Goal: Information Seeking & Learning: Learn about a topic

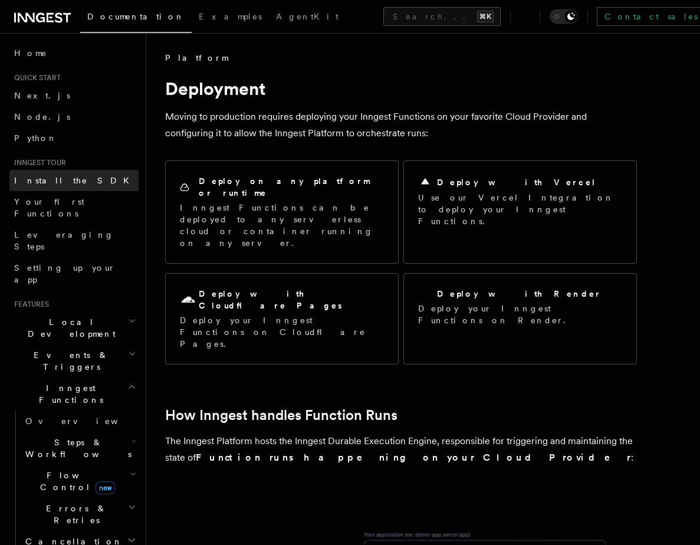
scroll to position [1, 0]
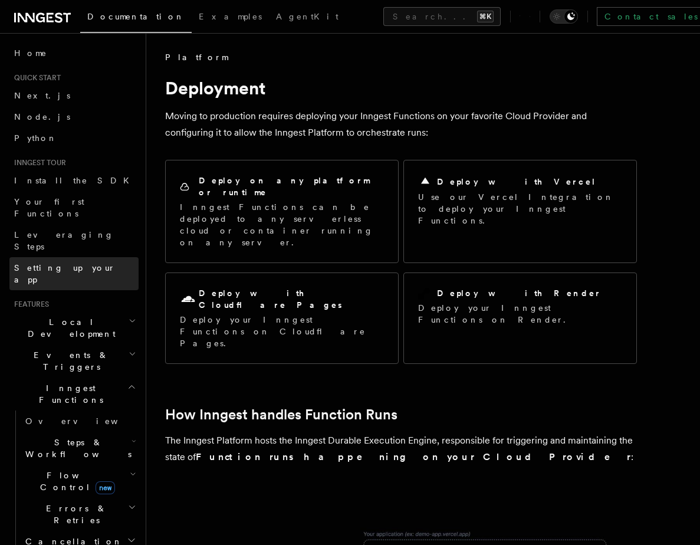
click at [48, 263] on span "Setting up your app" at bounding box center [64, 273] width 101 height 21
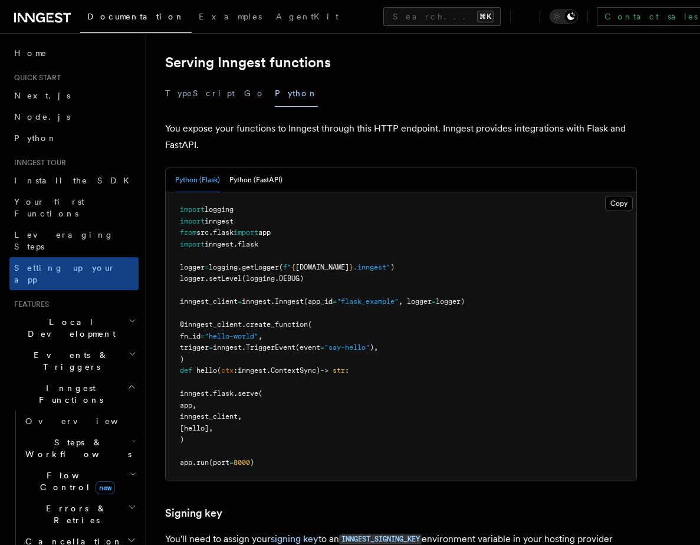
scroll to position [421, 0]
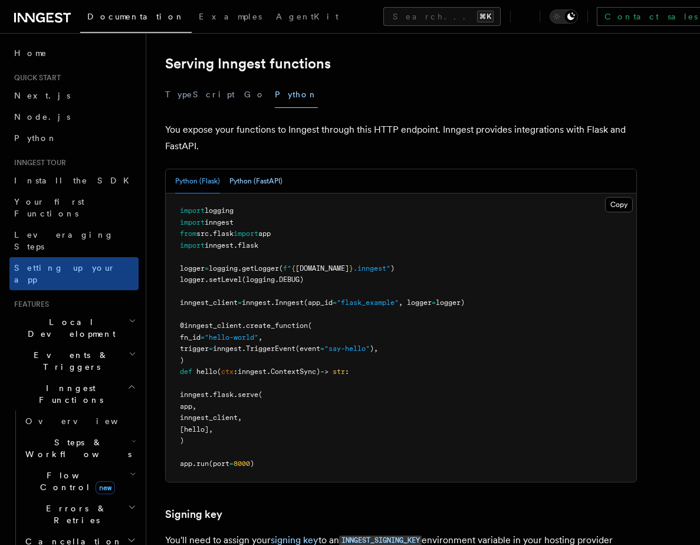
click at [256, 169] on button "Python (FastAPI)" at bounding box center [255, 181] width 53 height 24
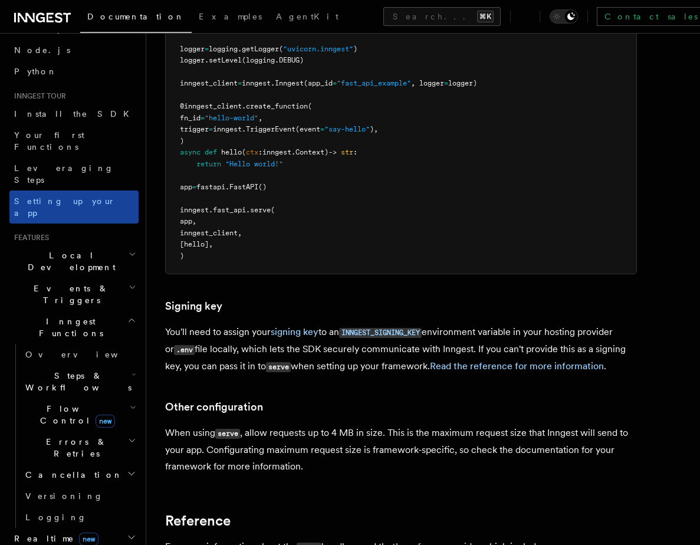
scroll to position [68, 0]
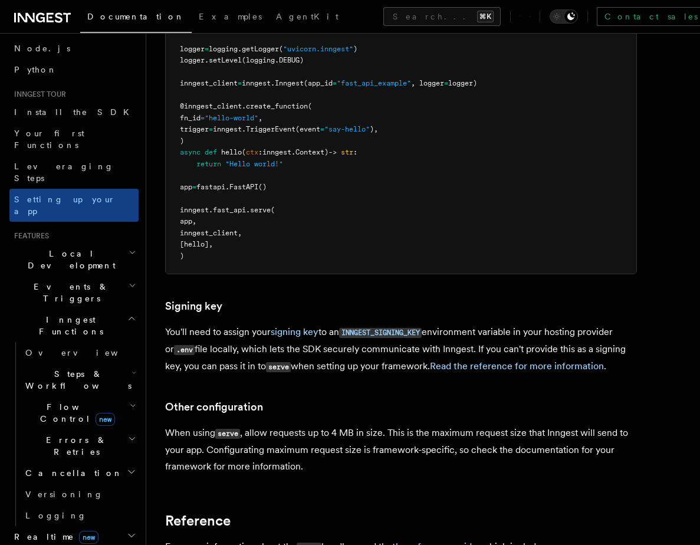
click at [47, 309] on h2 "Inngest Functions" at bounding box center [73, 325] width 129 height 33
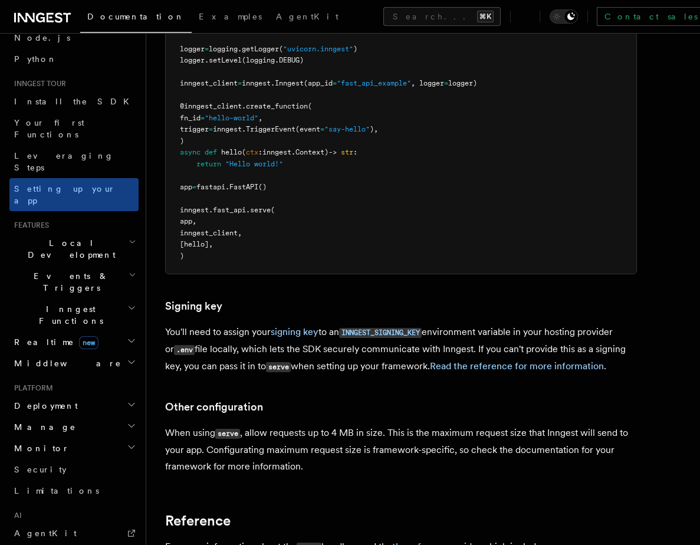
scroll to position [81, 0]
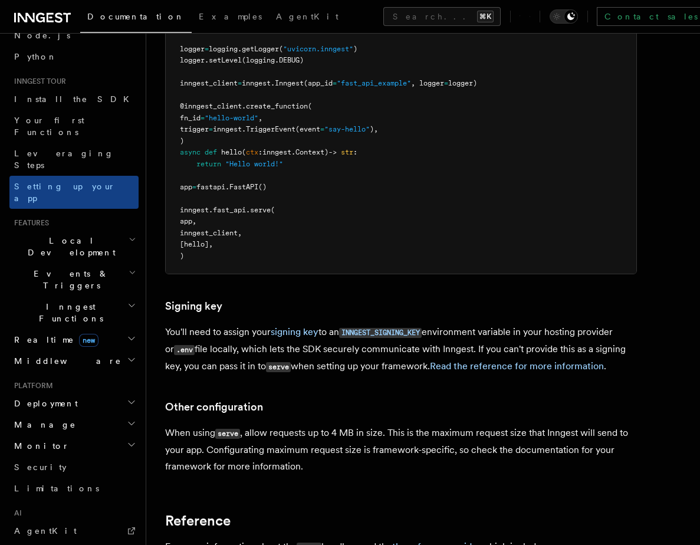
click at [40, 397] on span "Deployment" at bounding box center [43, 403] width 68 height 12
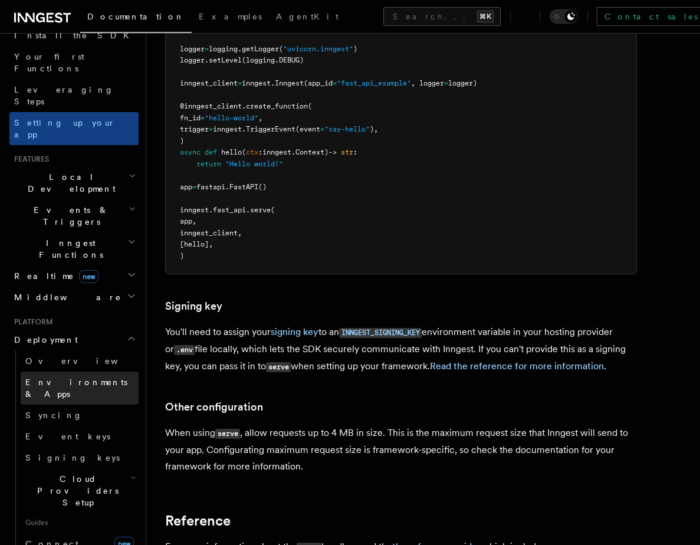
scroll to position [148, 0]
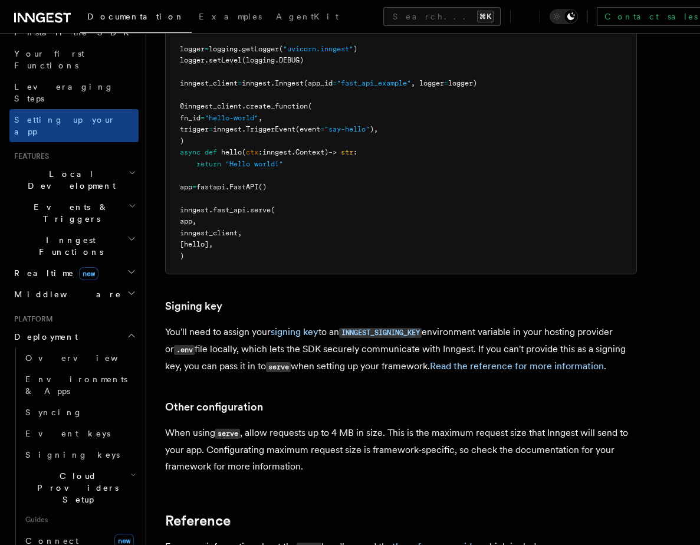
click at [45, 470] on span "Cloud Providers Setup" at bounding box center [76, 487] width 110 height 35
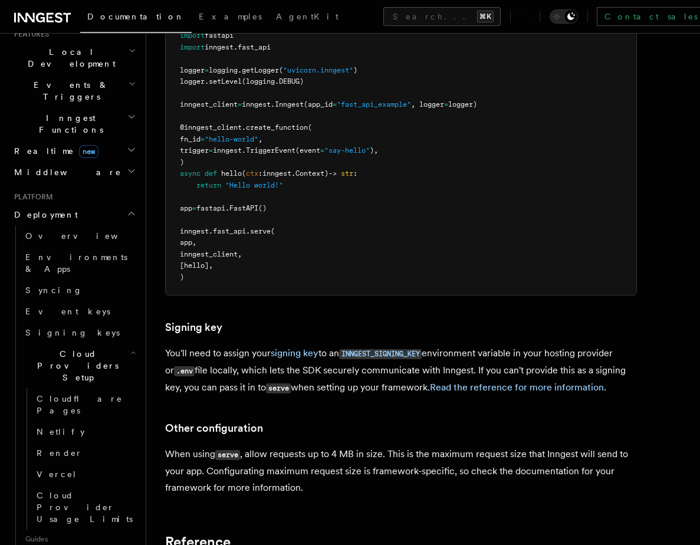
scroll to position [614, 0]
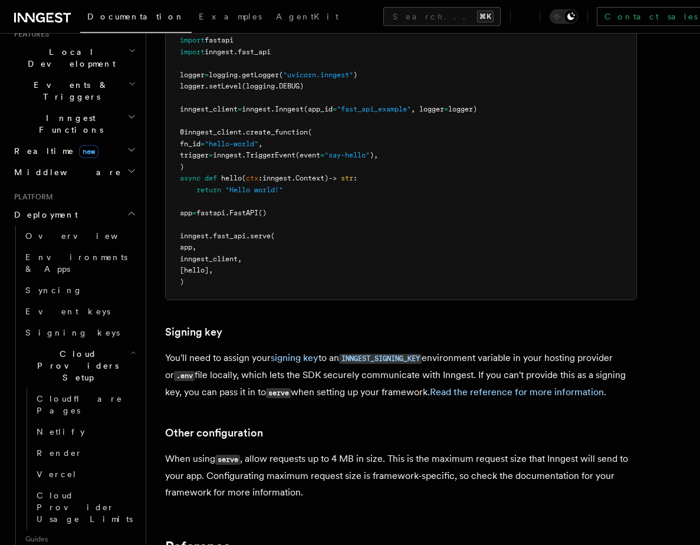
click at [168, 226] on pre "import logging import inngest import fastapi import inngest . fast_api logger =…" at bounding box center [401, 150] width 471 height 300
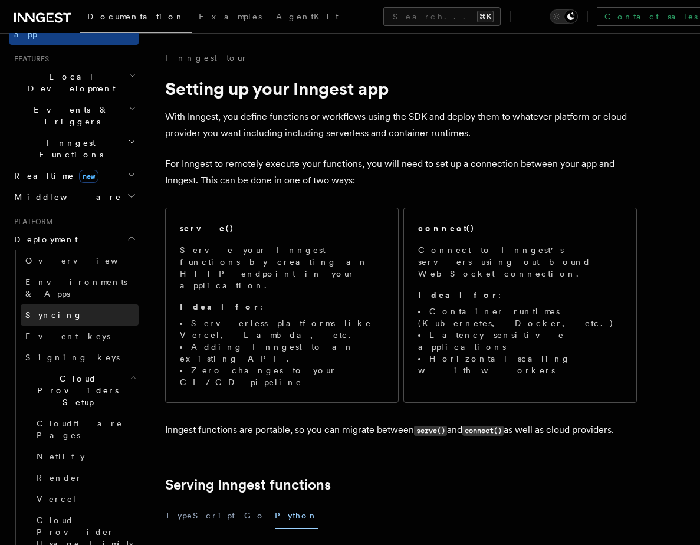
scroll to position [243, 0]
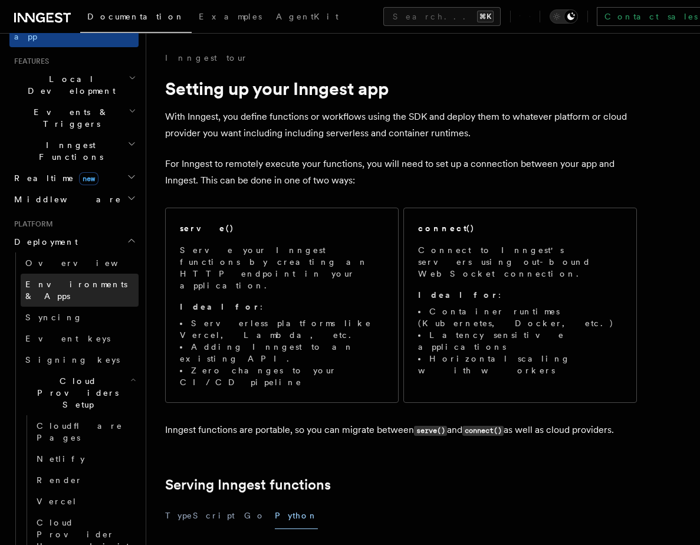
click at [64, 279] on span "Environments & Apps" at bounding box center [76, 289] width 102 height 21
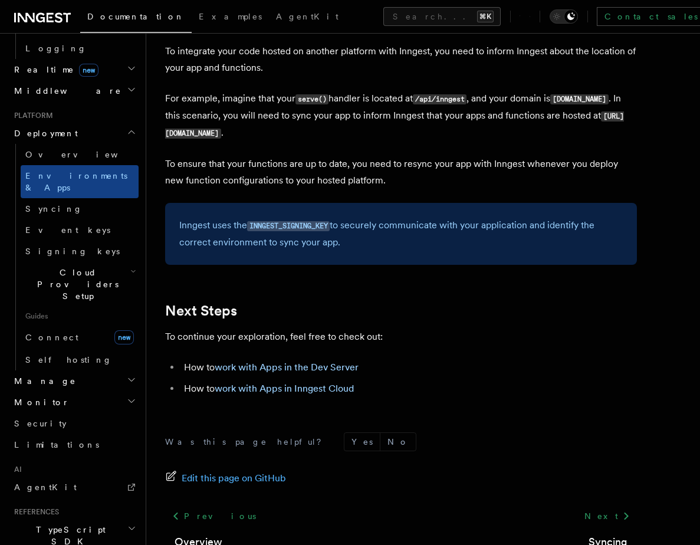
scroll to position [536, 0]
click at [67, 391] on h2 "Monitor" at bounding box center [73, 401] width 129 height 21
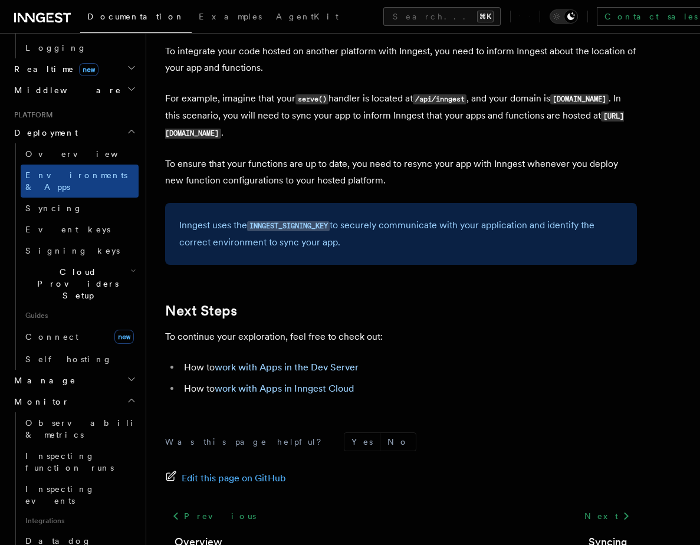
click at [67, 391] on h2 "Monitor" at bounding box center [73, 401] width 129 height 21
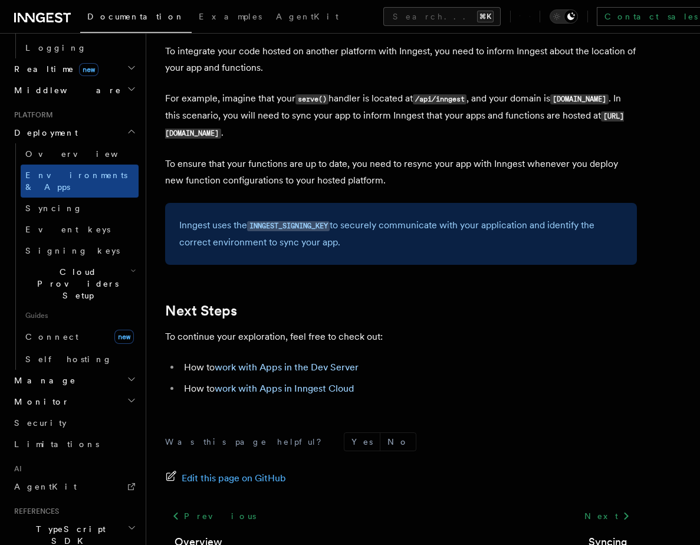
click at [64, 370] on h2 "Manage" at bounding box center [73, 380] width 129 height 21
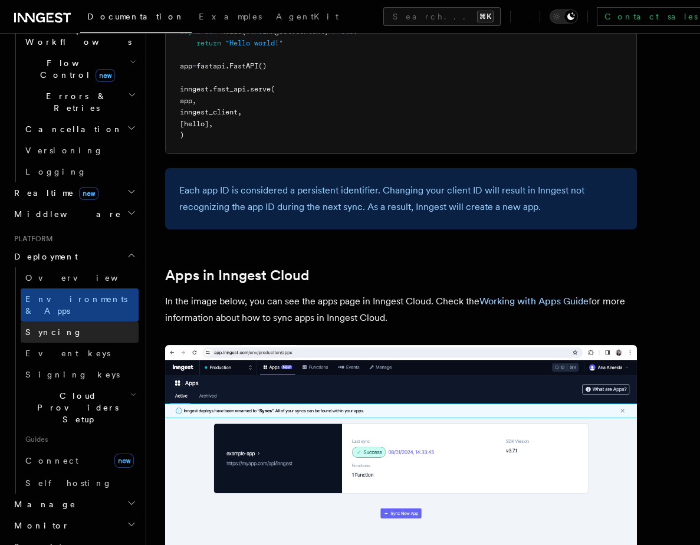
scroll to position [412, 0]
click at [60, 274] on span "Overview" at bounding box center [85, 278] width 121 height 9
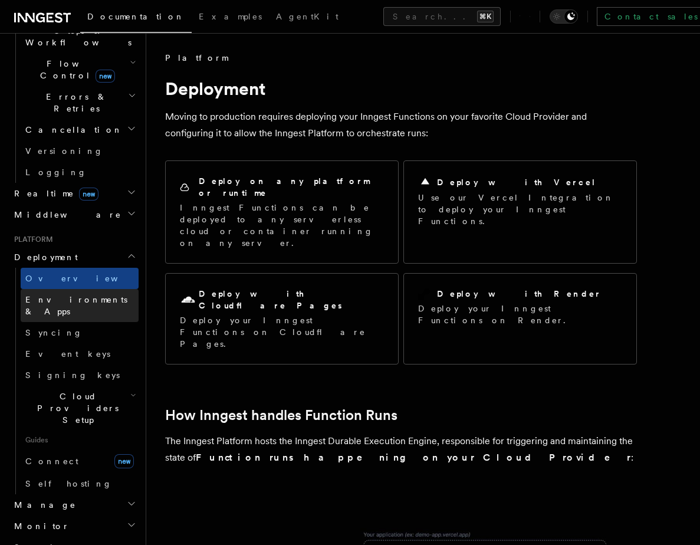
click at [107, 289] on link "Environments & Apps" at bounding box center [80, 305] width 118 height 33
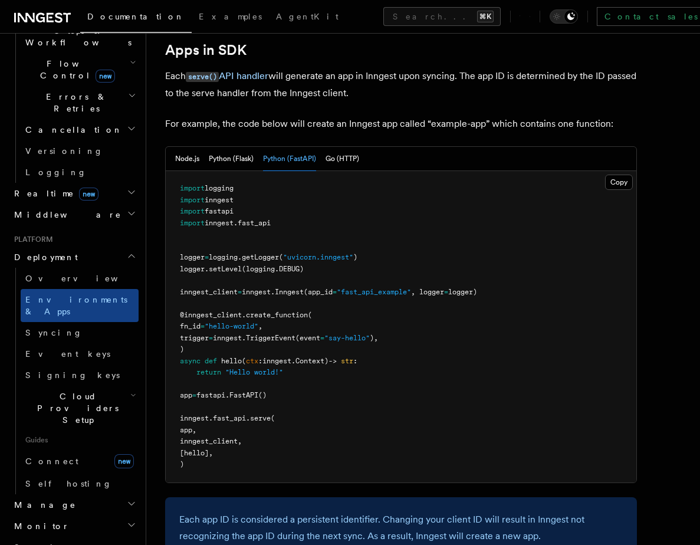
scroll to position [608, 0]
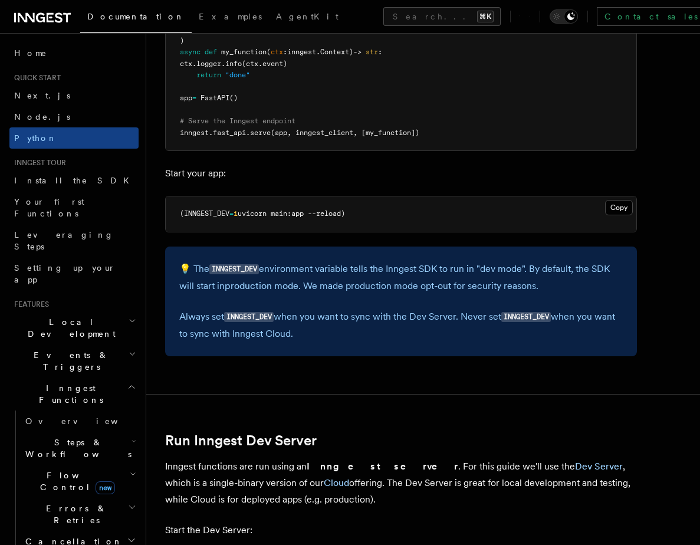
scroll to position [1068, 0]
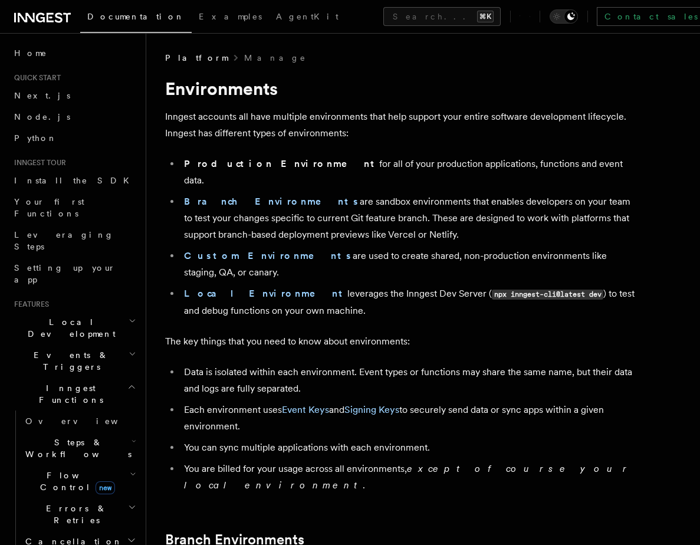
click at [213, 333] on p "The key things that you need to know about environments:" at bounding box center [401, 341] width 472 height 17
